Goal: Find specific page/section: Find specific page/section

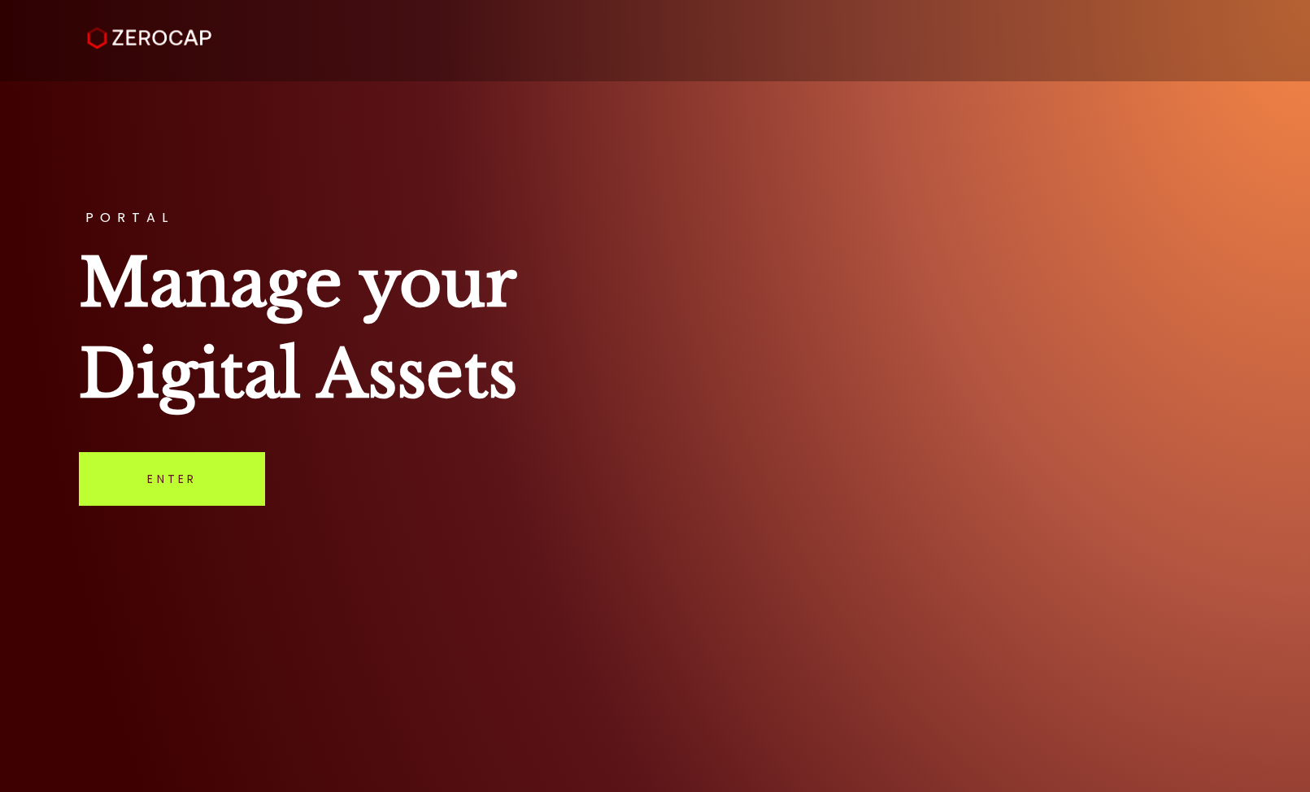
click at [191, 490] on link "Enter" at bounding box center [172, 479] width 186 height 54
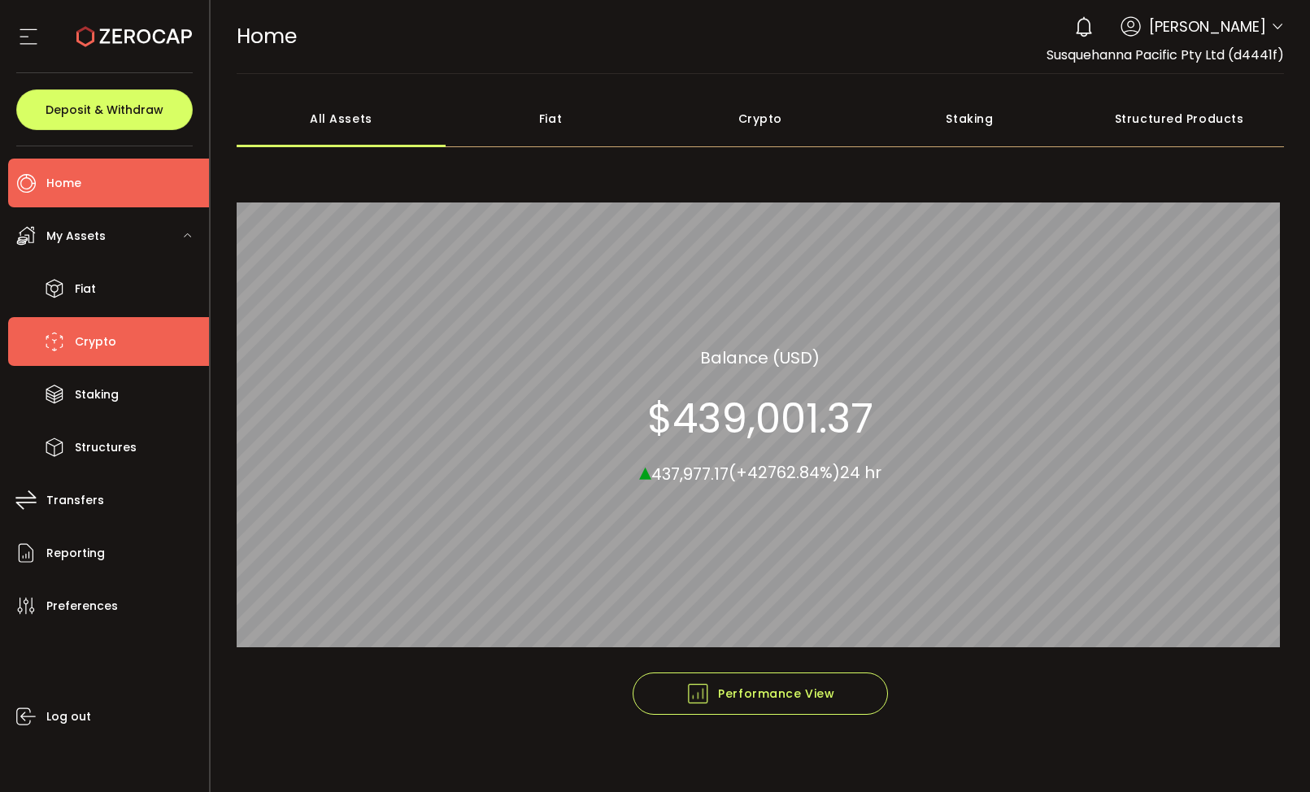
click at [113, 352] on span "Crypto" at bounding box center [95, 342] width 41 height 24
